Goal: Information Seeking & Learning: Learn about a topic

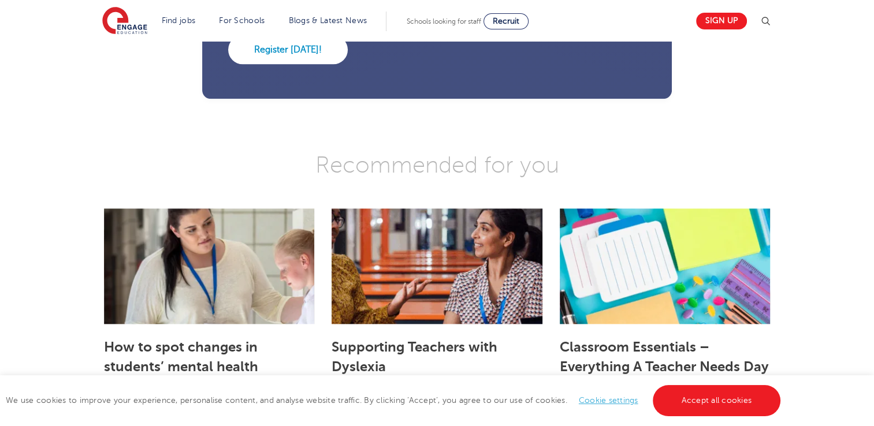
scroll to position [1454, 0]
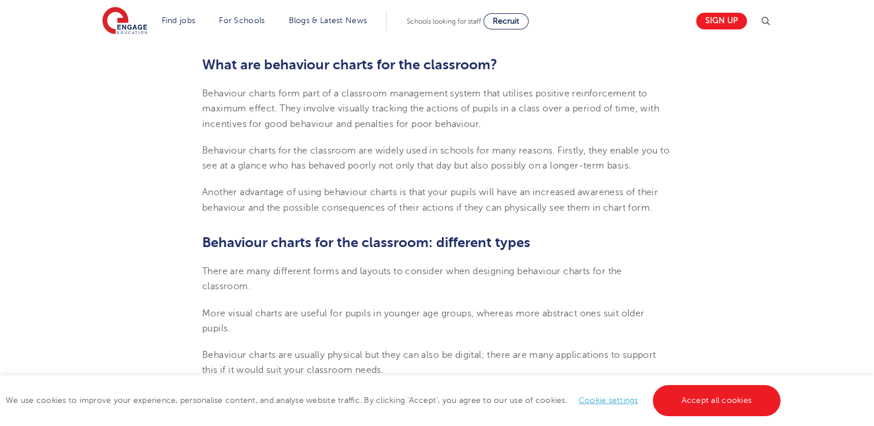
scroll to position [370, 0]
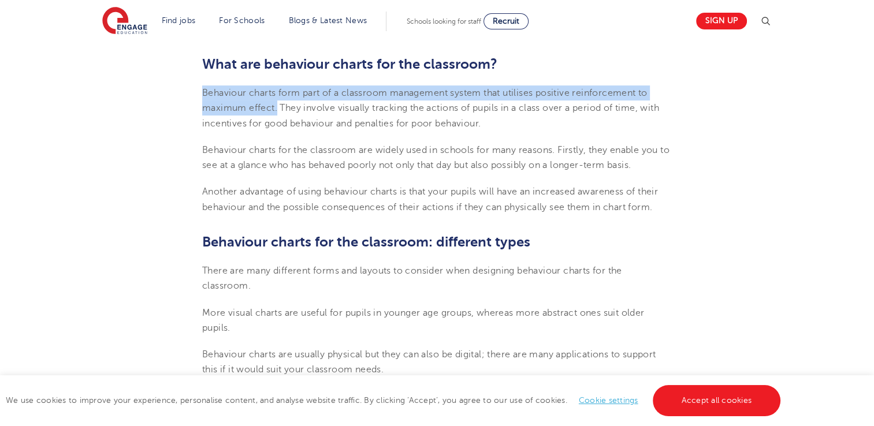
drag, startPoint x: 278, startPoint y: 109, endPoint x: 194, endPoint y: 87, distance: 87.2
copy span "Behaviour charts form part of a classroom management system that utilises posit…"
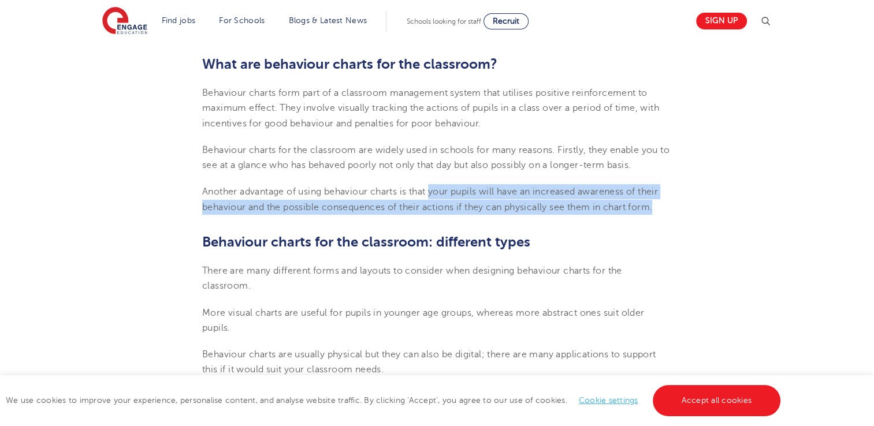
drag, startPoint x: 434, startPoint y: 193, endPoint x: 685, endPoint y: 210, distance: 251.3
copy span "your pupils will have an increased awareness of their behaviour and the possibl…"
